Goal: Check status

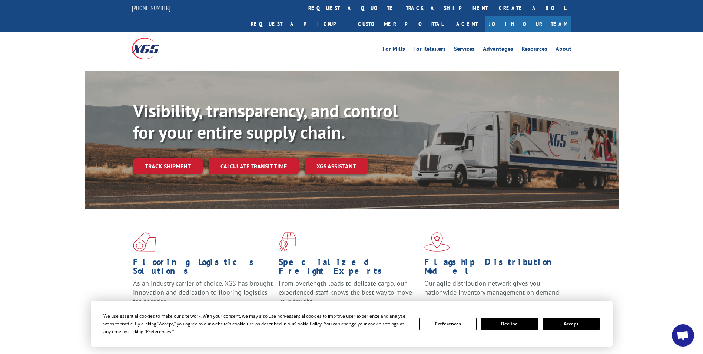
click at [562, 323] on button "Accept" at bounding box center [571, 323] width 57 height 13
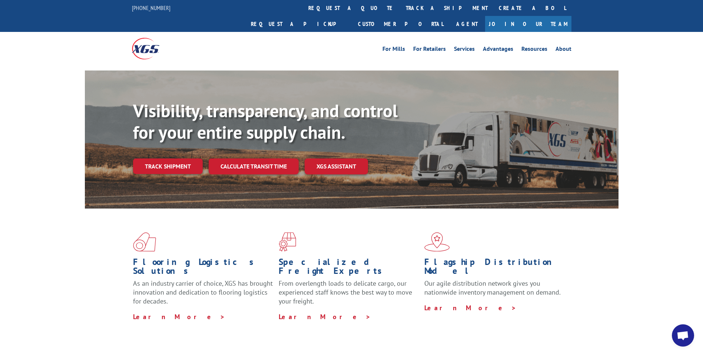
click at [401, 8] on link "track a shipment" at bounding box center [447, 8] width 93 height 16
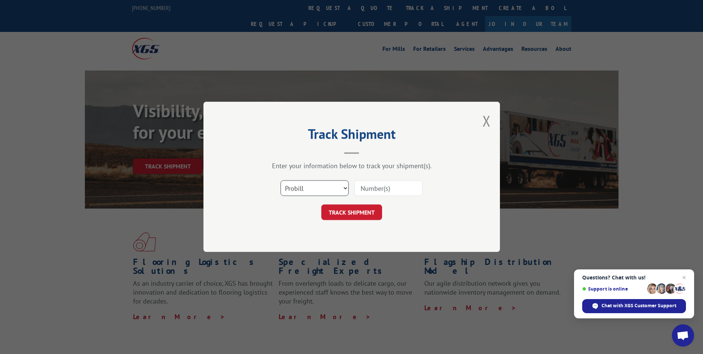
click at [338, 189] on select "Select category... Probill BOL PO" at bounding box center [315, 189] width 68 height 16
select select "po"
click at [281, 181] on select "Select category... Probill BOL PO" at bounding box center [315, 189] width 68 height 16
click at [382, 187] on input at bounding box center [389, 189] width 68 height 16
paste input "17549037"
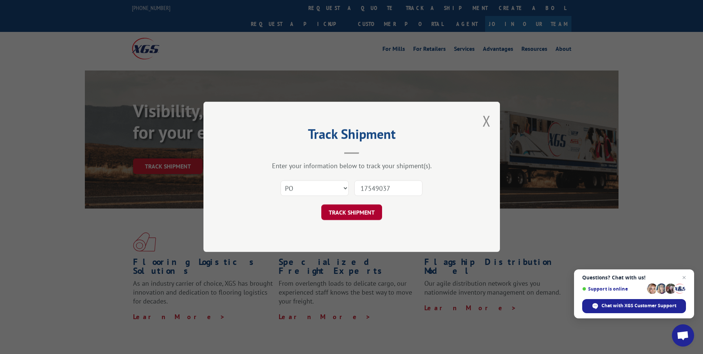
type input "17549037"
click at [376, 212] on button "TRACK SHIPMENT" at bounding box center [352, 213] width 61 height 16
